Goal: Transaction & Acquisition: Purchase product/service

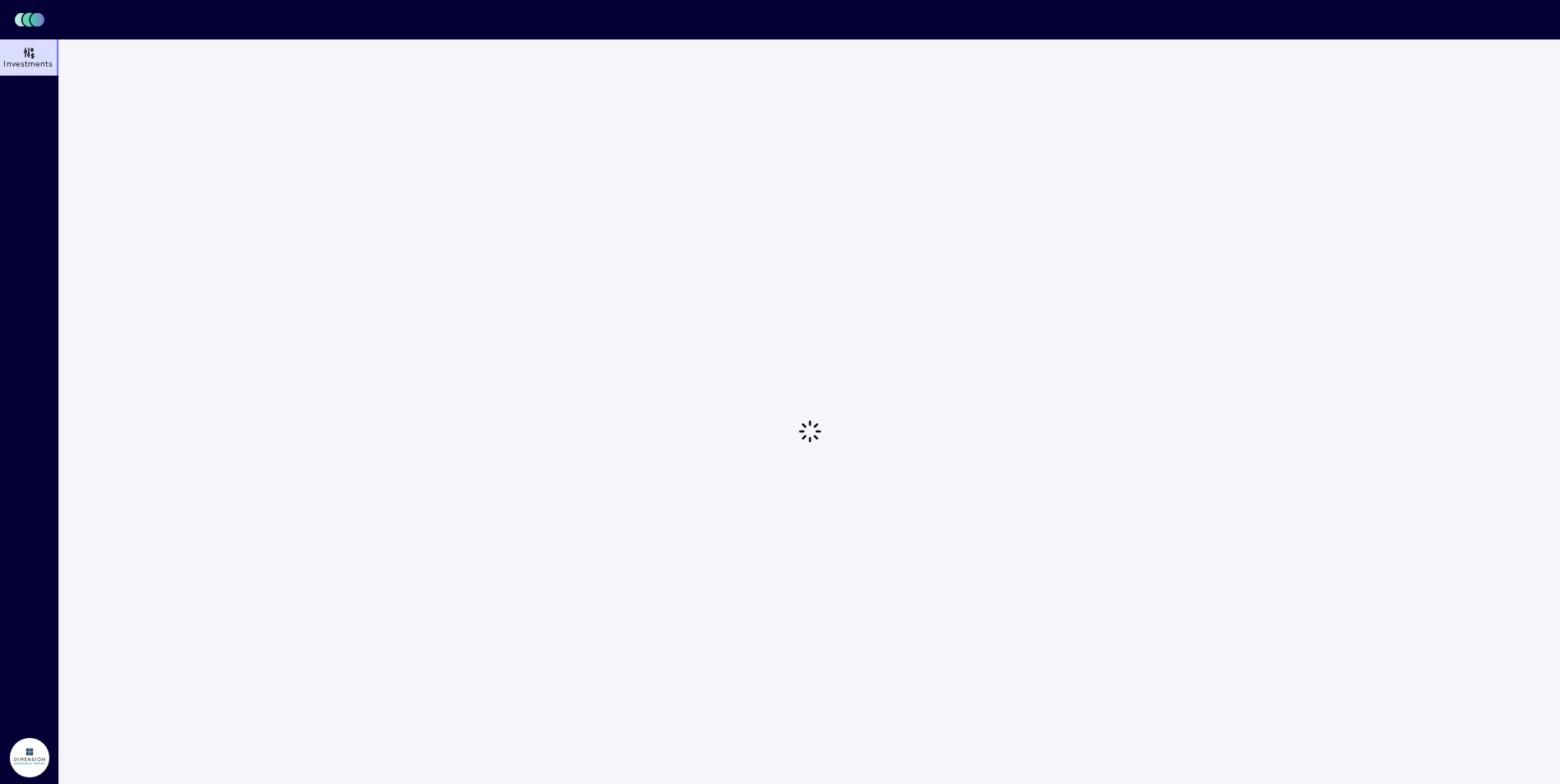
click at [39, 54] on link "Investments" at bounding box center [30, 57] width 60 height 36
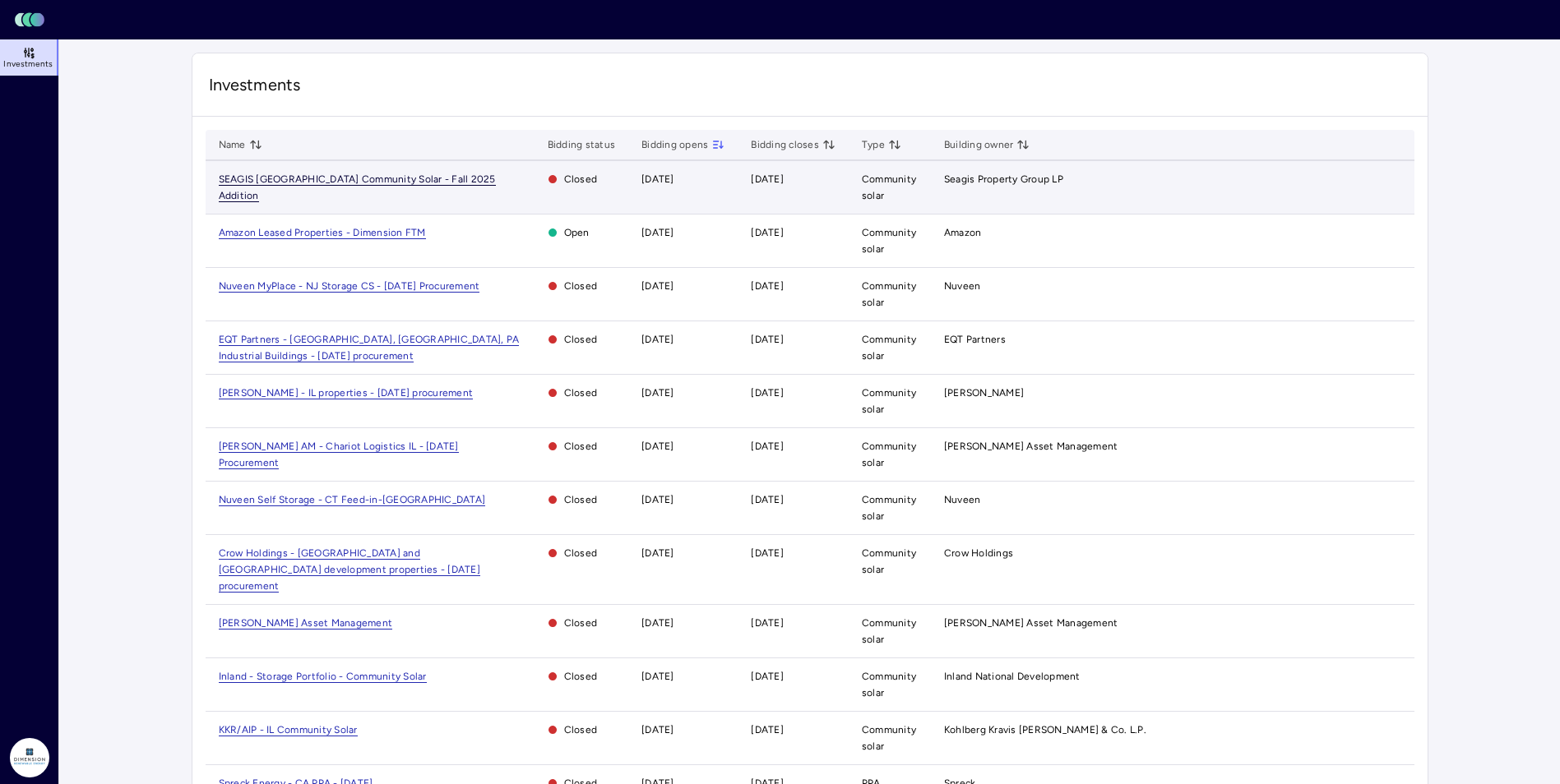
click at [297, 177] on span "SEAGIS [GEOGRAPHIC_DATA] Community Solar - Fall 2025 Addition" at bounding box center [358, 188] width 278 height 29
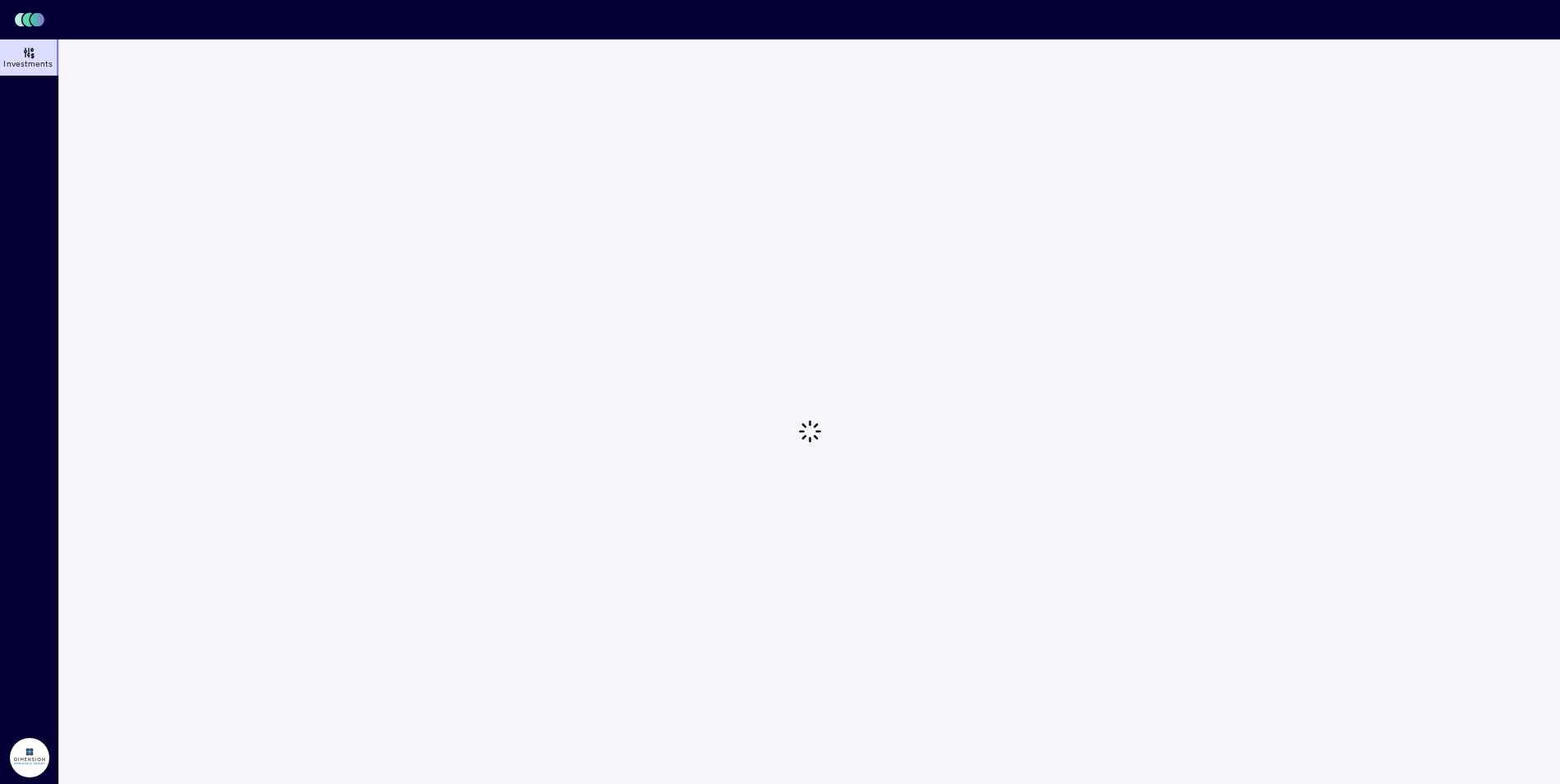
click at [25, 53] on icon at bounding box center [25, 54] width 0 height 4
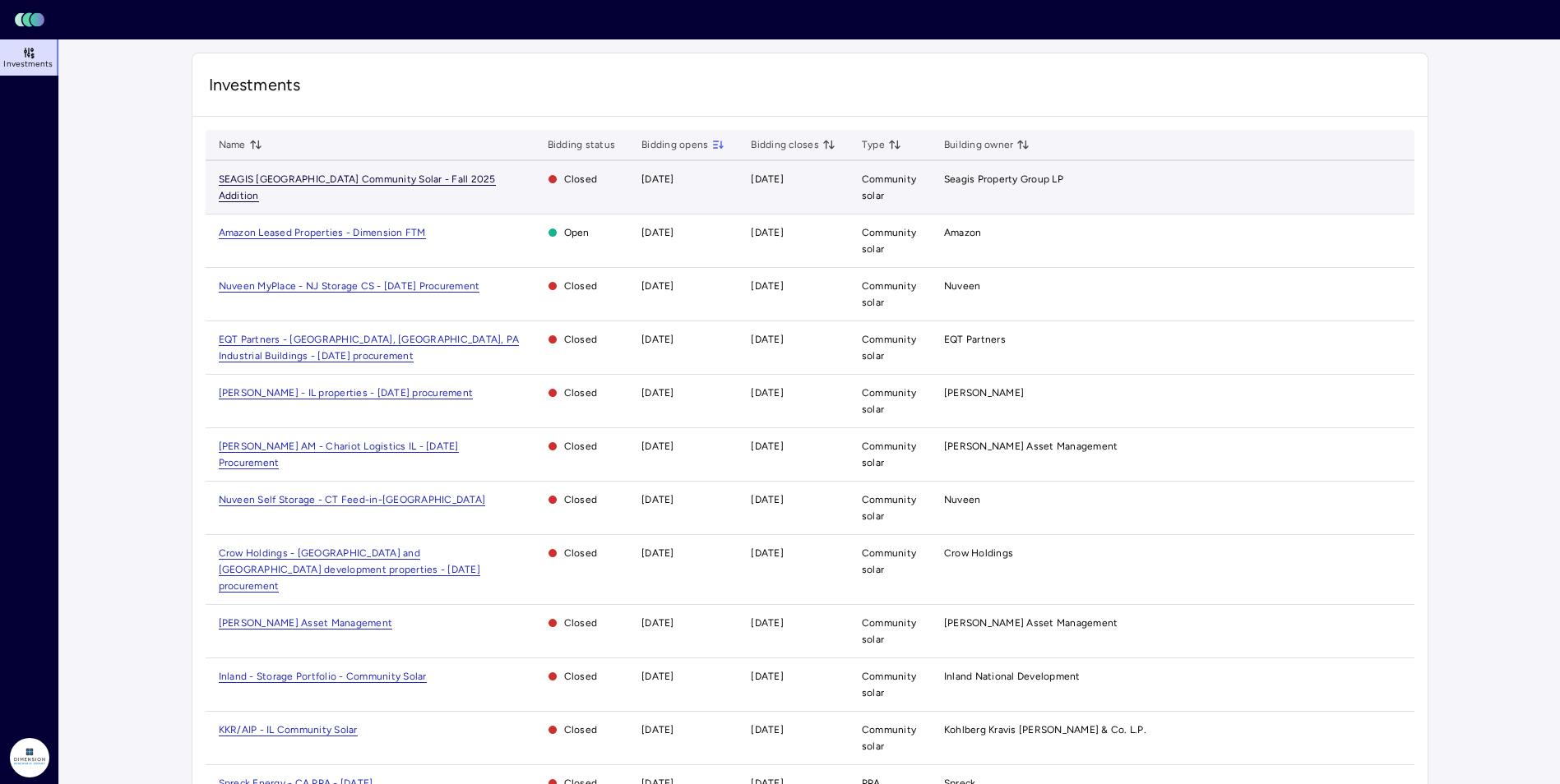
click at [266, 174] on span "SEAGIS [GEOGRAPHIC_DATA] Community Solar - Fall 2025 Addition" at bounding box center [358, 188] width 278 height 29
